Goal: Obtain resource: Obtain resource

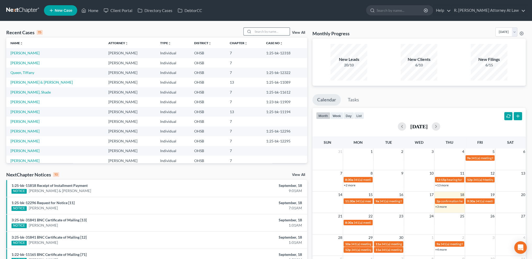
click at [269, 30] on input "search" at bounding box center [271, 32] width 37 height 8
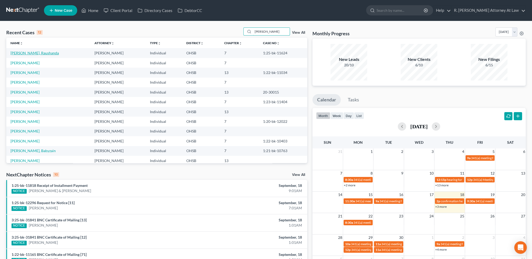
type input "[PERSON_NAME]"
click at [28, 53] on link "[PERSON_NAME], Raushanda" at bounding box center [34, 53] width 48 height 4
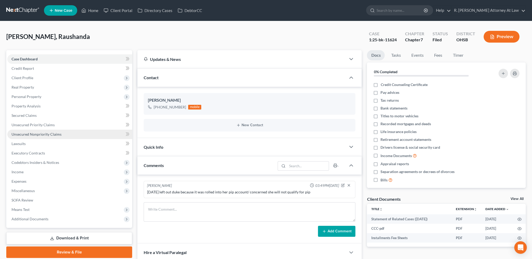
click at [29, 133] on span "Unsecured Nonpriority Claims" at bounding box center [37, 134] width 50 height 4
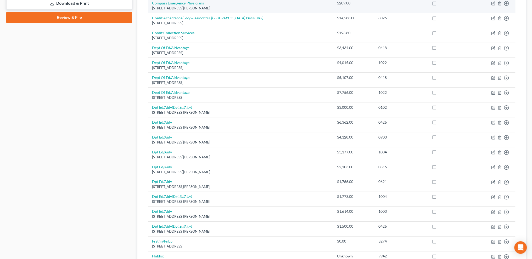
scroll to position [345, 0]
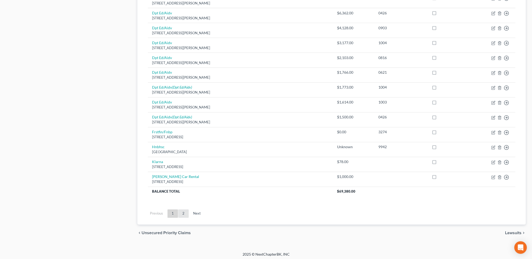
click at [185, 210] on link "2" at bounding box center [183, 214] width 10 height 8
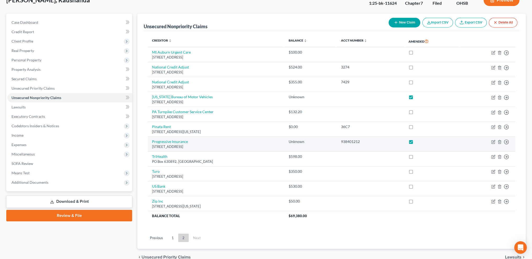
scroll to position [29, 0]
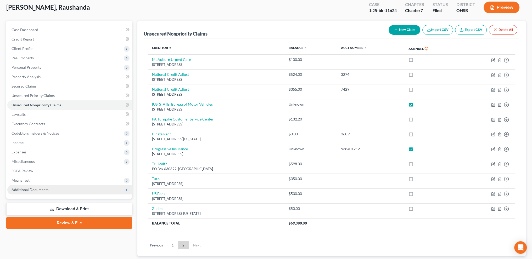
click at [34, 188] on span "Additional Documents" at bounding box center [30, 190] width 37 height 4
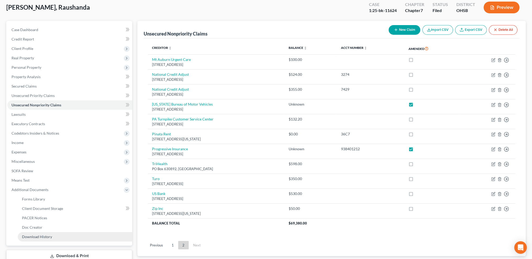
click at [32, 236] on span "Download History" at bounding box center [37, 237] width 30 height 4
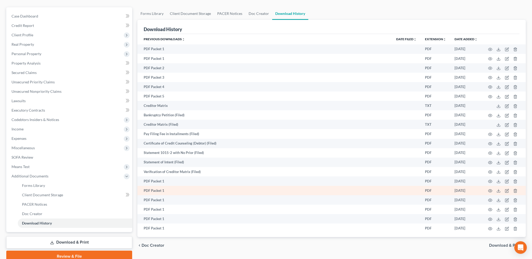
scroll to position [65, 0]
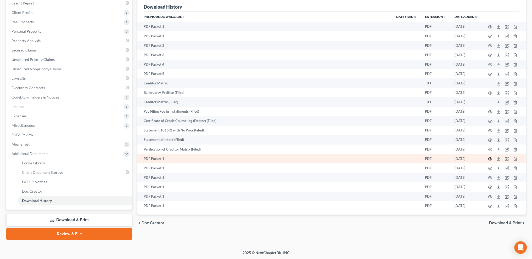
click at [490, 160] on circle "button" at bounding box center [490, 159] width 1 height 1
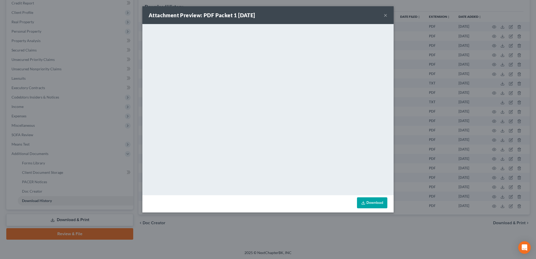
click at [386, 14] on button "×" at bounding box center [386, 15] width 4 height 6
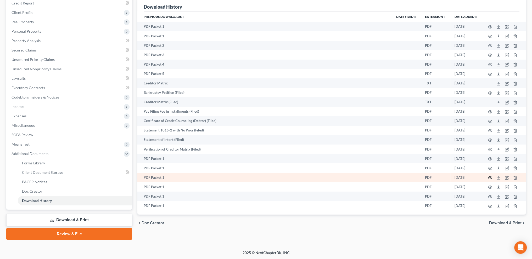
click at [490, 179] on circle "button" at bounding box center [490, 177] width 1 height 1
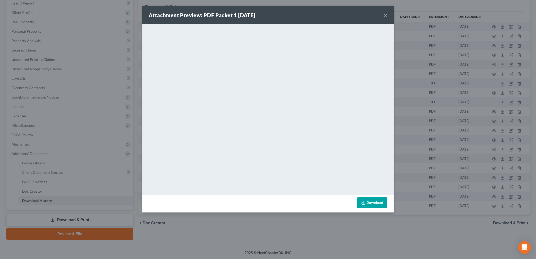
click at [384, 14] on button "×" at bounding box center [386, 15] width 4 height 6
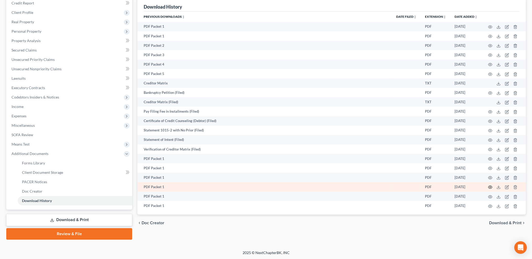
click at [490, 189] on icon "button" at bounding box center [490, 187] width 4 height 4
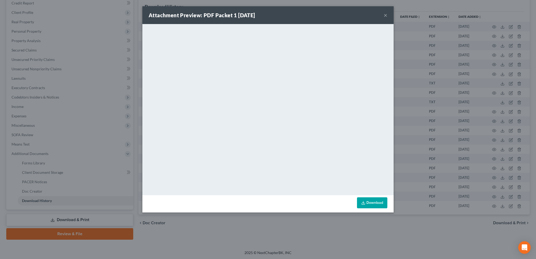
click at [385, 15] on button "×" at bounding box center [386, 15] width 4 height 6
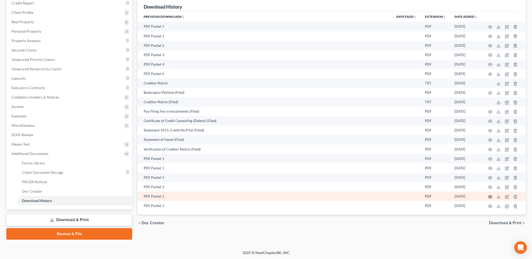
click at [490, 198] on circle "button" at bounding box center [490, 197] width 1 height 1
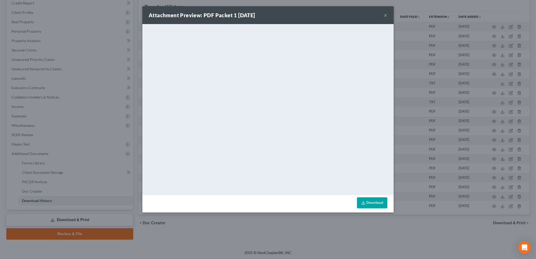
click at [386, 14] on button "×" at bounding box center [386, 15] width 4 height 6
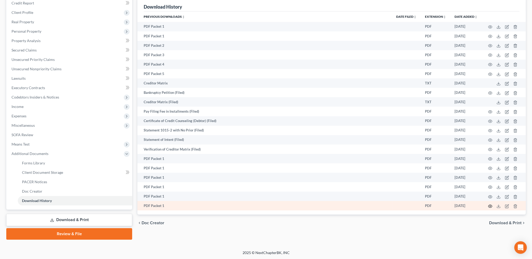
click at [490, 209] on icon "button" at bounding box center [490, 206] width 4 height 4
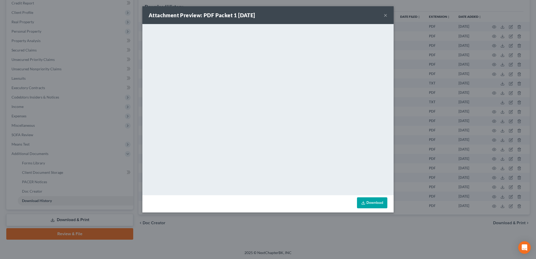
click at [386, 14] on button "×" at bounding box center [386, 15] width 4 height 6
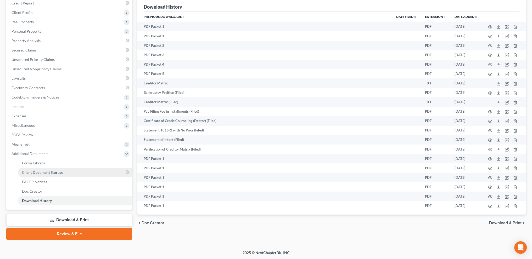
click at [28, 170] on link "Client Document Storage" at bounding box center [75, 172] width 114 height 9
select select "37"
select select "7"
select select "52"
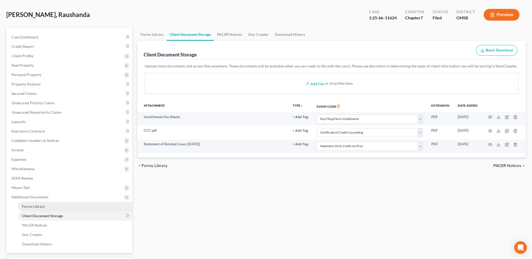
scroll to position [65, 0]
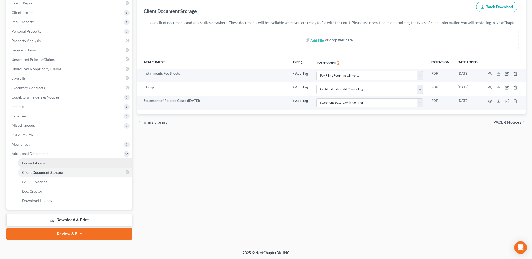
click at [31, 162] on span "Forms Library" at bounding box center [33, 163] width 23 height 4
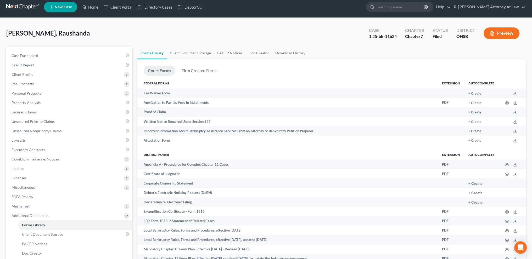
scroll to position [163, 0]
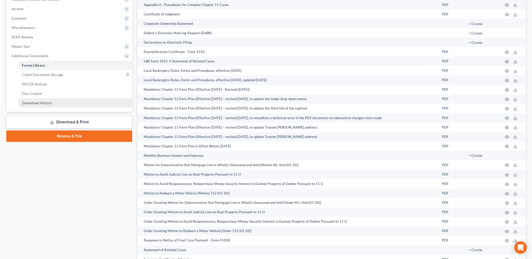
click at [32, 103] on span "Download History" at bounding box center [37, 103] width 30 height 4
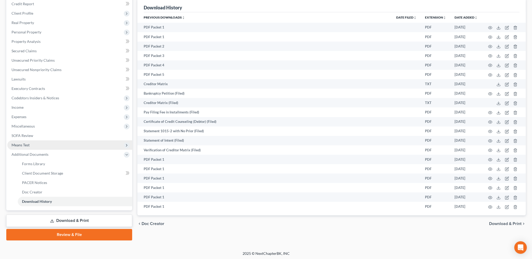
scroll to position [65, 0]
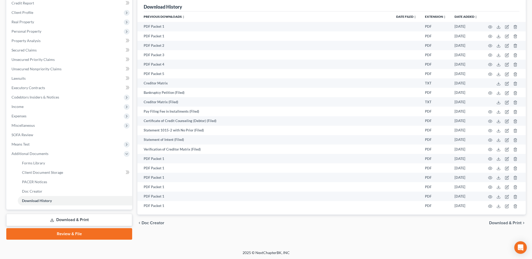
click at [67, 220] on link "Download & Print" at bounding box center [69, 220] width 126 height 12
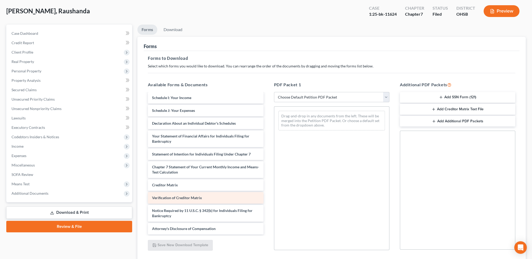
scroll to position [26, 0]
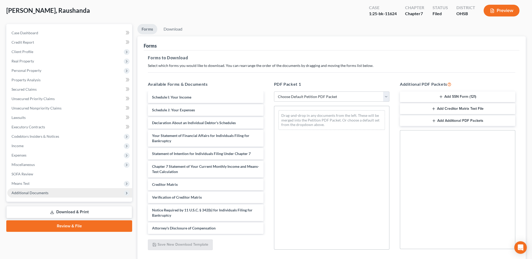
click at [36, 192] on span "Additional Documents" at bounding box center [30, 193] width 37 height 4
click at [37, 194] on span "Additional Documents" at bounding box center [30, 193] width 37 height 4
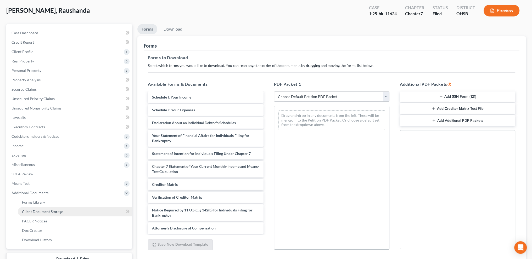
click at [44, 212] on span "Client Document Storage" at bounding box center [42, 212] width 41 height 4
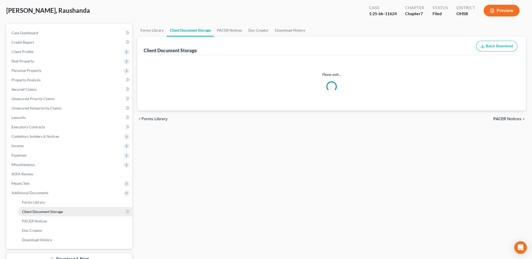
scroll to position [1, 0]
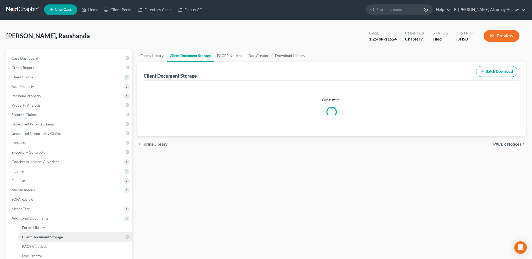
select select "37"
select select "7"
select select "52"
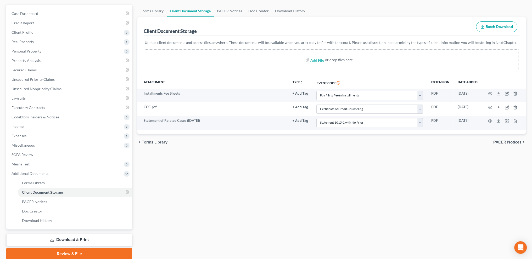
scroll to position [52, 0]
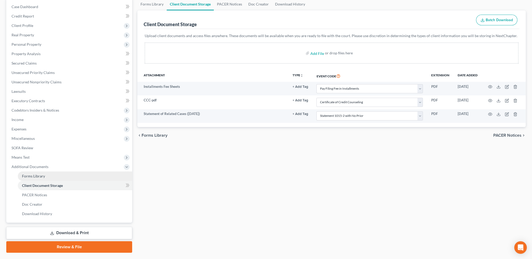
click at [35, 175] on span "Forms Library" at bounding box center [33, 176] width 23 height 4
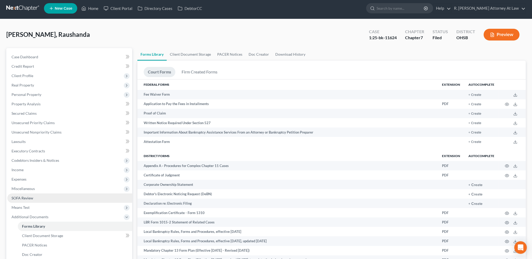
scroll to position [124, 0]
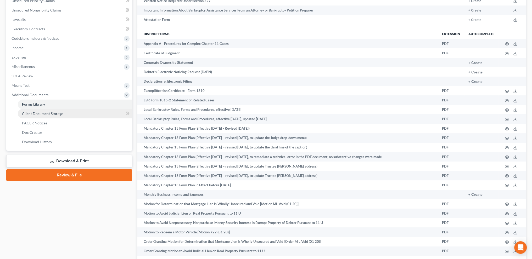
click at [40, 111] on link "Client Document Storage" at bounding box center [75, 113] width 114 height 9
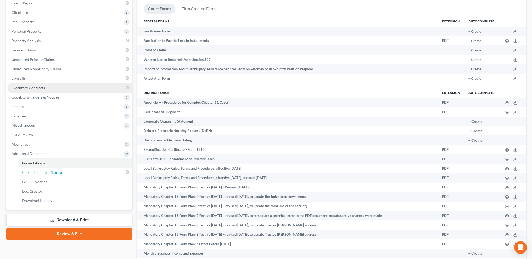
select select "37"
select select "7"
select select "52"
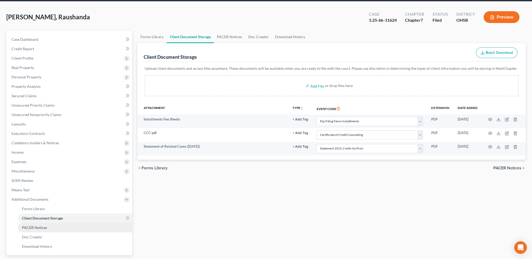
scroll to position [65, 0]
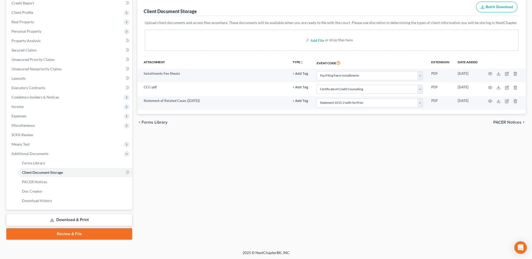
click at [63, 220] on link "Download & Print" at bounding box center [69, 220] width 126 height 12
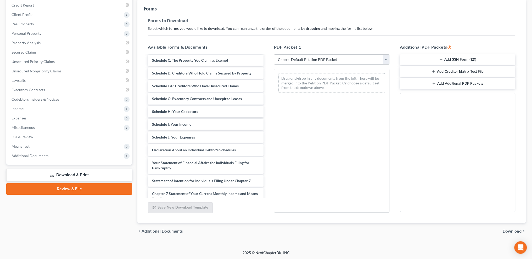
scroll to position [77, 0]
click at [293, 59] on select "Choose Default Petition PDF Packet Complete Bankruptcy Petition (all forms and …" at bounding box center [331, 59] width 115 height 10
select select "2"
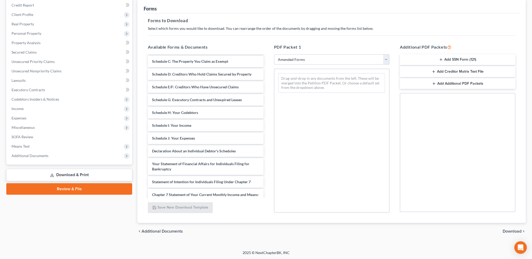
click at [274, 54] on select "Choose Default Petition PDF Packet Complete Bankruptcy Petition (all forms and …" at bounding box center [331, 59] width 115 height 10
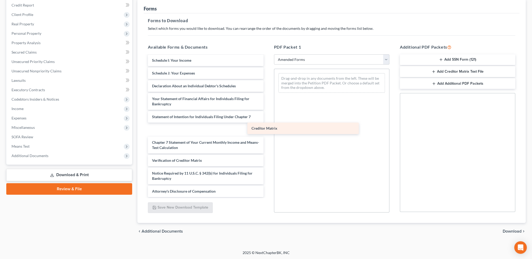
scroll to position [91, 0]
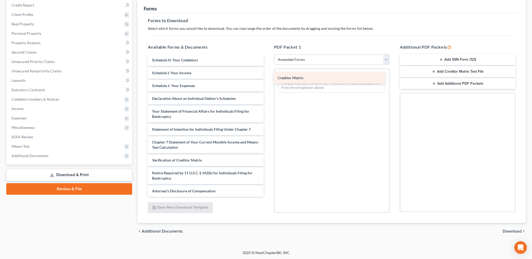
drag, startPoint x: 169, startPoint y: 147, endPoint x: 294, endPoint y: 78, distance: 143.4
click at [268, 78] on div "Creditor Matrix Voluntary Petition for Individuals Filing for Bankruptcy Summar…" at bounding box center [206, 81] width 124 height 232
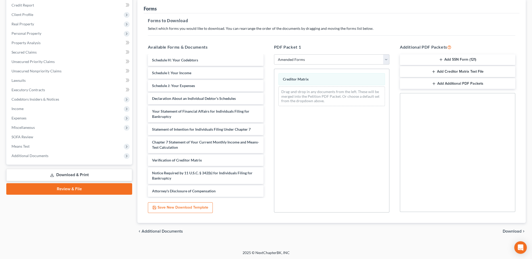
click at [507, 231] on span "Download" at bounding box center [512, 232] width 19 height 4
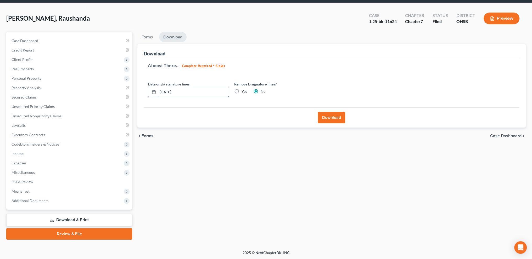
click at [180, 91] on input "[DATE]" at bounding box center [193, 92] width 71 height 10
type input "0"
type input "[DATE]"
click at [327, 118] on button "Download" at bounding box center [331, 118] width 27 height 12
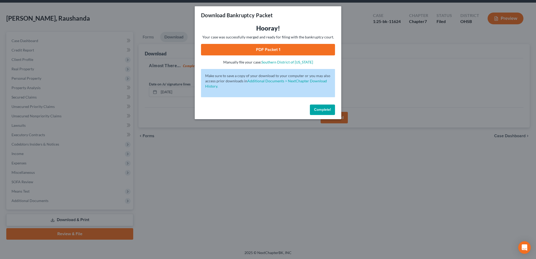
click at [275, 48] on link "PDF Packet 1" at bounding box center [268, 50] width 134 height 12
click at [327, 111] on span "Complete!" at bounding box center [322, 110] width 17 height 4
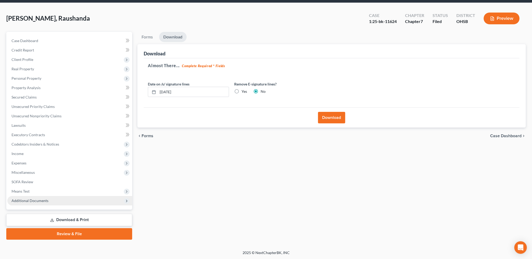
click at [46, 200] on span "Additional Documents" at bounding box center [30, 201] width 37 height 4
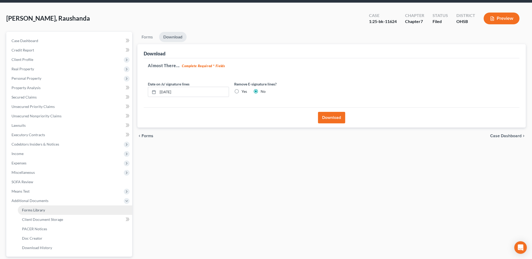
click at [45, 208] on link "Forms Library" at bounding box center [75, 210] width 114 height 9
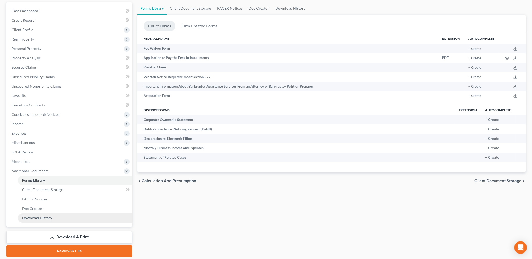
scroll to position [65, 0]
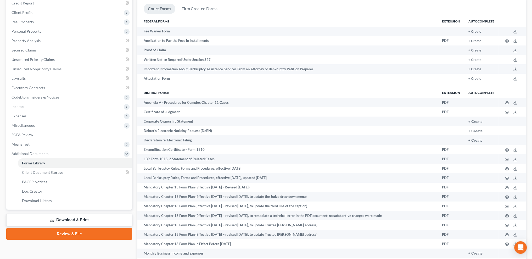
click at [63, 218] on link "Download & Print" at bounding box center [69, 220] width 126 height 12
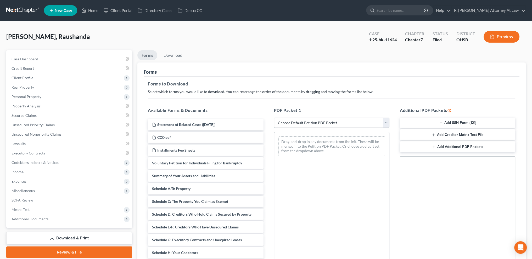
click at [299, 126] on select "Choose Default Petition PDF Packet Complete Bankruptcy Petition (all forms and …" at bounding box center [331, 123] width 115 height 10
select select "2"
click at [274, 118] on select "Choose Default Petition PDF Packet Complete Bankruptcy Petition (all forms and …" at bounding box center [331, 123] width 115 height 10
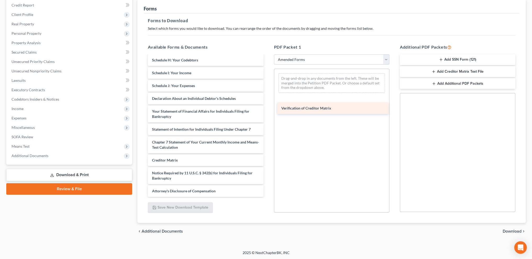
scroll to position [91, 0]
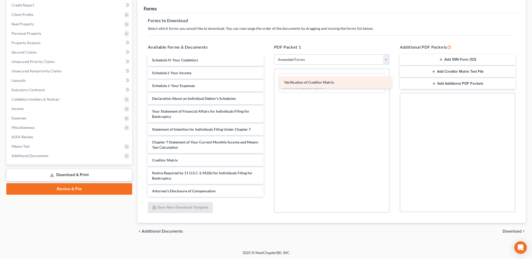
drag, startPoint x: 297, startPoint y: 133, endPoint x: 312, endPoint y: 84, distance: 51.6
click at [268, 84] on div "Verification of Creditor Matrix Voluntary Petition for Individuals Filing for B…" at bounding box center [206, 81] width 124 height 232
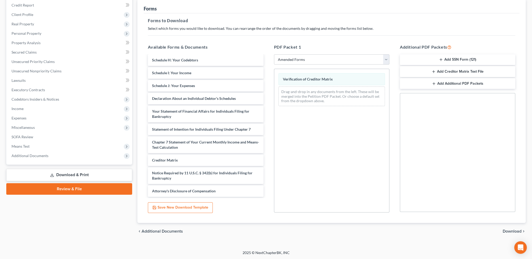
click at [505, 230] on span "Download" at bounding box center [512, 232] width 19 height 4
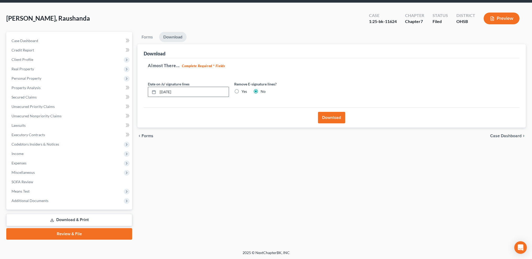
click at [181, 92] on input "[DATE]" at bounding box center [193, 92] width 71 height 10
type input "0"
type input "[DATE]"
click at [326, 117] on button "Download" at bounding box center [331, 118] width 27 height 12
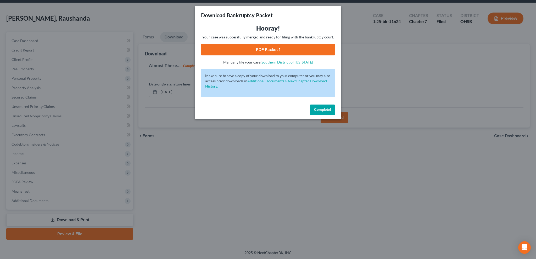
click at [269, 47] on link "PDF Packet 1" at bounding box center [268, 50] width 134 height 12
click at [315, 109] on span "Complete!" at bounding box center [322, 110] width 17 height 4
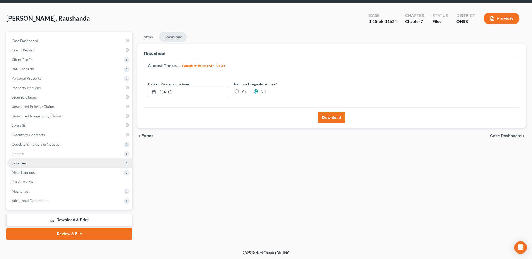
click at [20, 161] on span "Expenses" at bounding box center [19, 163] width 15 height 4
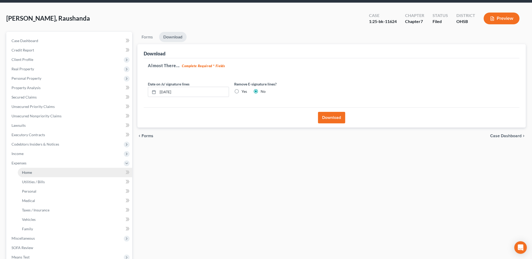
click at [26, 171] on span "Home" at bounding box center [27, 172] width 10 height 4
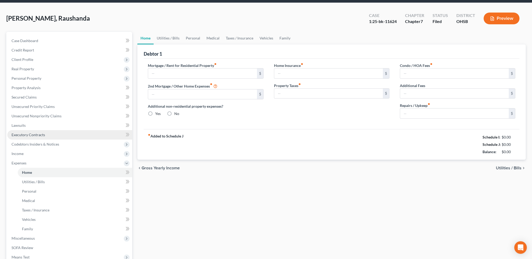
scroll to position [0, 0]
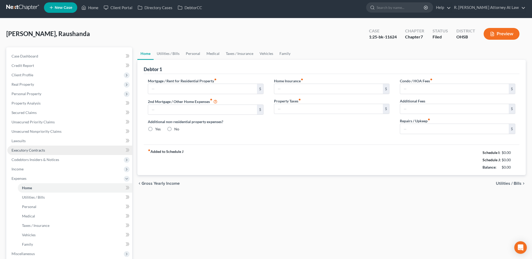
type input "989.00"
type input "0.00"
radio input "true"
type input "0.00"
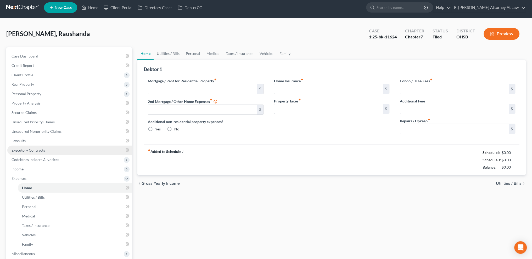
type input "0.00"
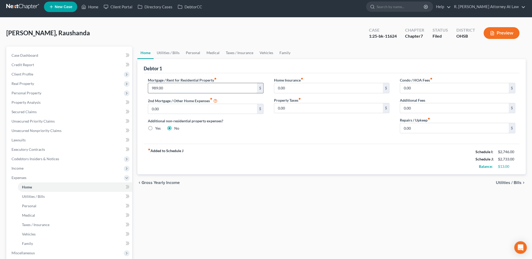
scroll to position [84, 0]
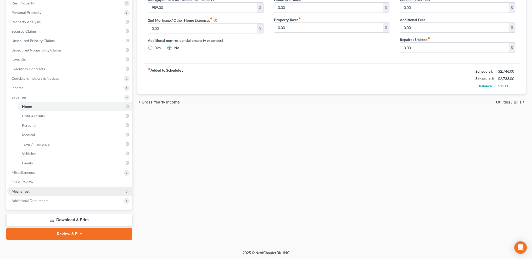
click at [27, 192] on span "Means Test" at bounding box center [21, 191] width 18 height 4
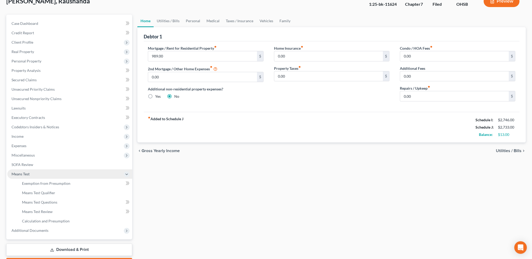
scroll to position [65, 0]
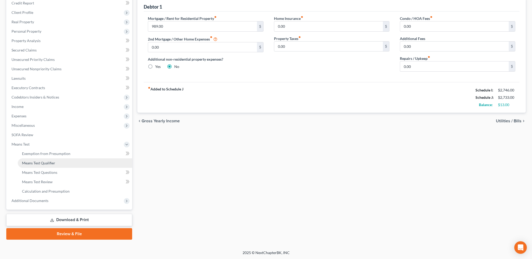
click at [39, 162] on span "Means Test Qualifier" at bounding box center [38, 163] width 33 height 4
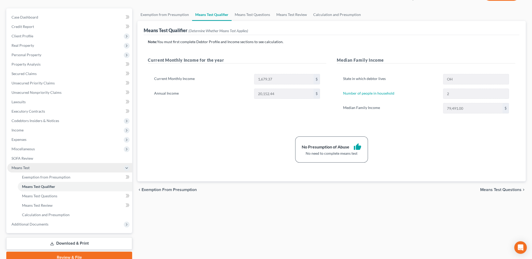
scroll to position [65, 0]
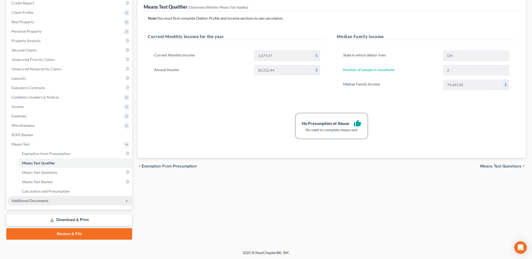
click at [33, 200] on span "Additional Documents" at bounding box center [30, 201] width 37 height 4
click at [47, 202] on span "Download History" at bounding box center [37, 201] width 30 height 4
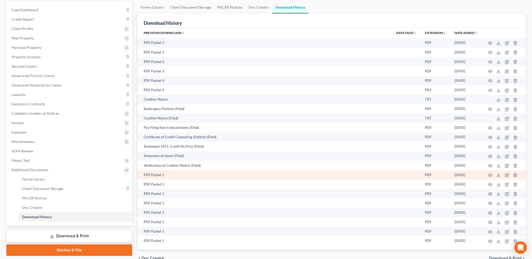
scroll to position [79, 0]
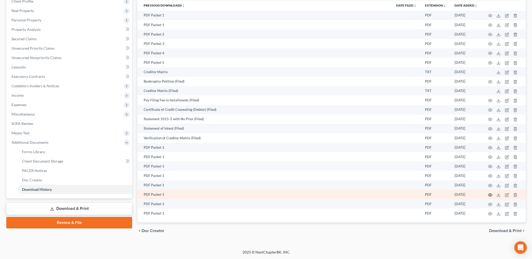
click at [489, 195] on icon "button" at bounding box center [491, 195] width 4 height 3
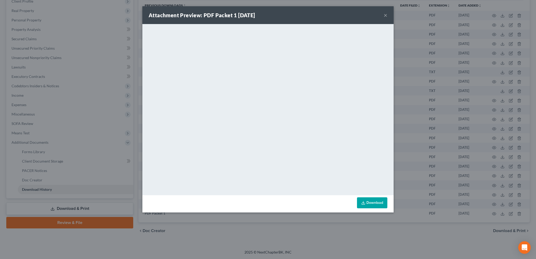
click at [385, 15] on button "×" at bounding box center [386, 15] width 4 height 6
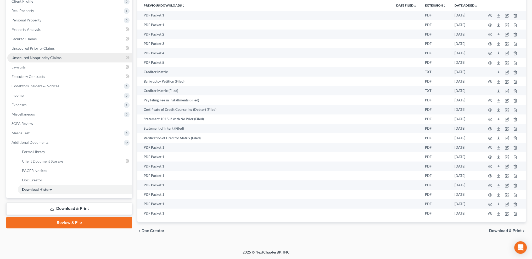
click at [24, 57] on span "Unsecured Nonpriority Claims" at bounding box center [37, 57] width 50 height 4
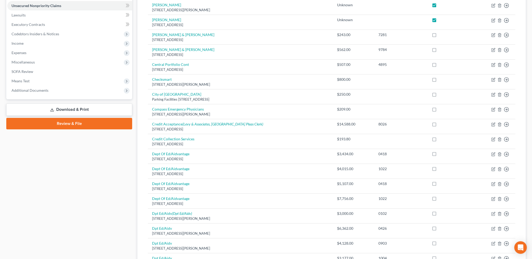
scroll to position [57, 0]
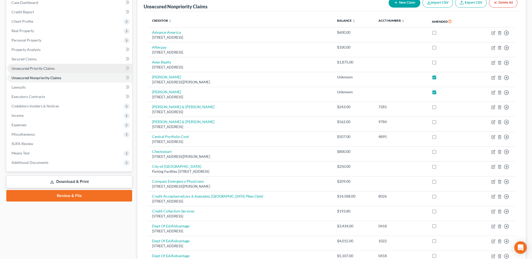
click at [16, 68] on span "Unsecured Priority Claims" at bounding box center [33, 68] width 43 height 4
